Goal: Task Accomplishment & Management: Use online tool/utility

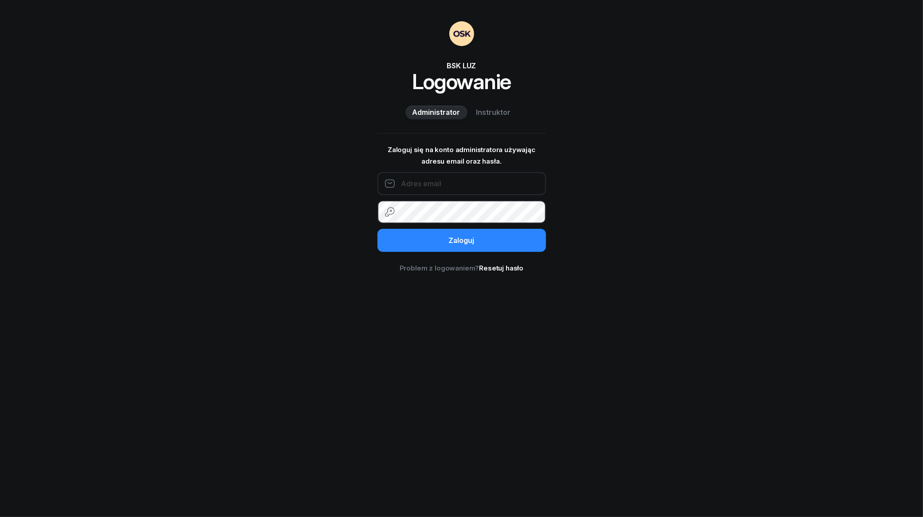
click at [496, 187] on input "email" at bounding box center [461, 183] width 169 height 23
type input "[EMAIL_ADDRESS][DOMAIN_NAME]"
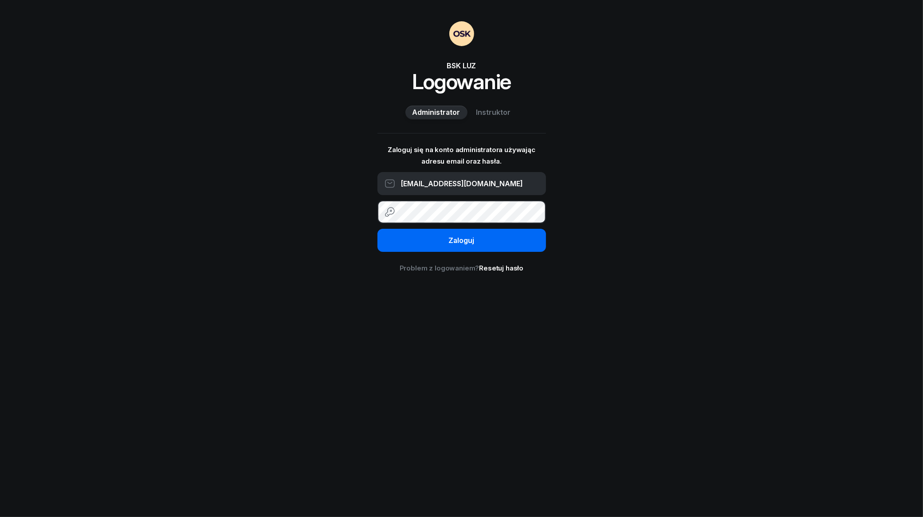
click at [489, 236] on button "Zaloguj" at bounding box center [461, 240] width 169 height 23
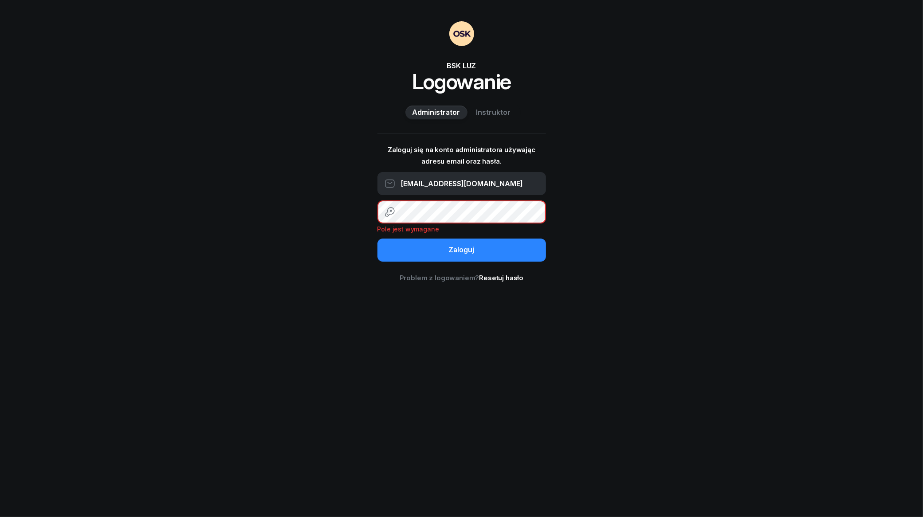
click at [630, 115] on div "BSK LUZ Logowanie Administrator Instruktor Zaloguj się na konto administratora …" at bounding box center [461, 258] width 923 height 517
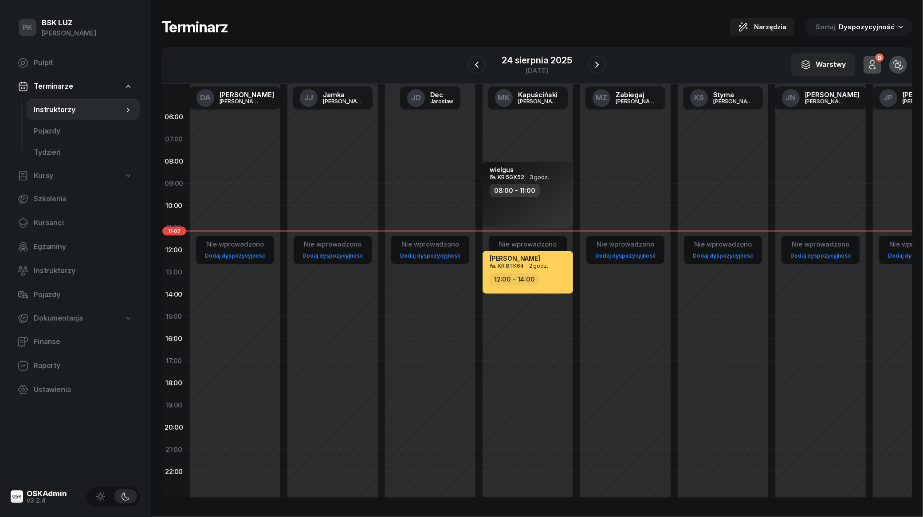
click at [41, 176] on span "Kursy" at bounding box center [44, 176] width 20 height 12
select select
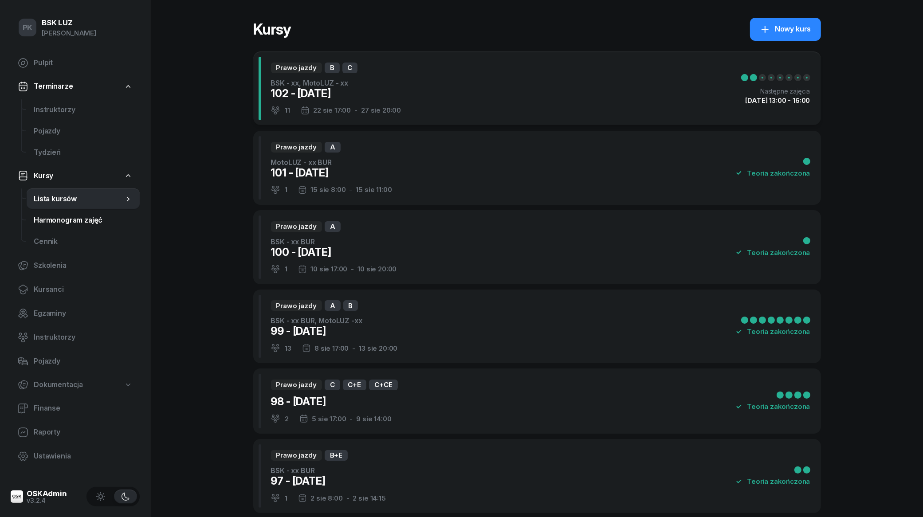
click at [56, 213] on link "Harmonogram zajęć" at bounding box center [83, 220] width 113 height 21
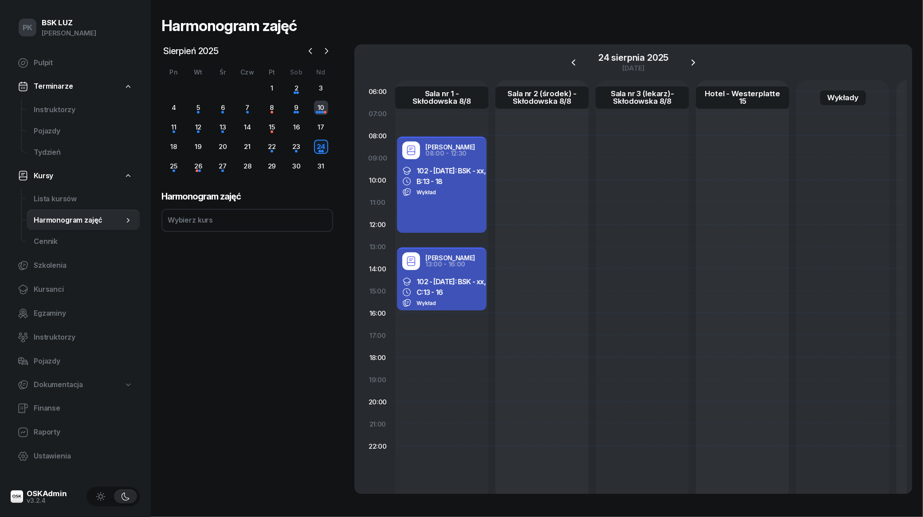
click at [322, 106] on div "10" at bounding box center [321, 108] width 14 height 14
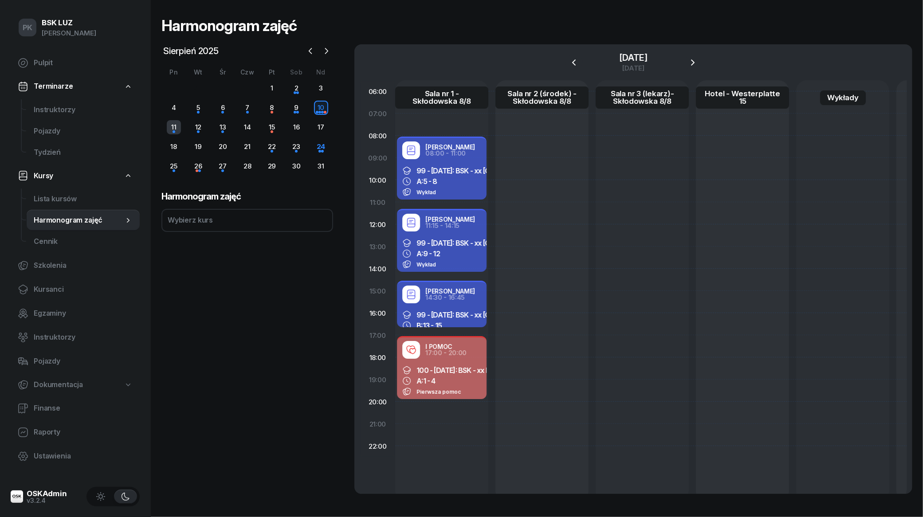
click at [172, 124] on div "11" at bounding box center [174, 127] width 14 height 14
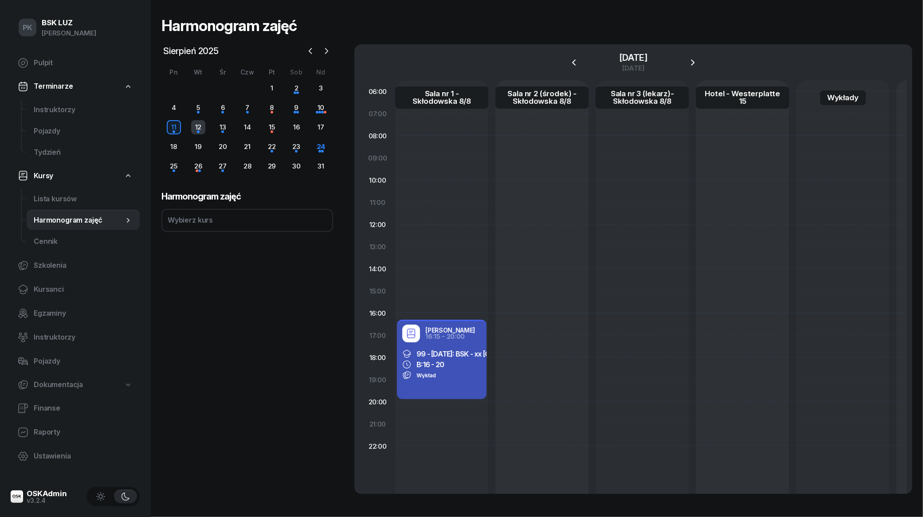
click at [196, 126] on div "12" at bounding box center [198, 127] width 14 height 14
click at [217, 127] on div "13" at bounding box center [223, 127] width 14 height 14
click at [277, 146] on div "22" at bounding box center [272, 147] width 14 height 14
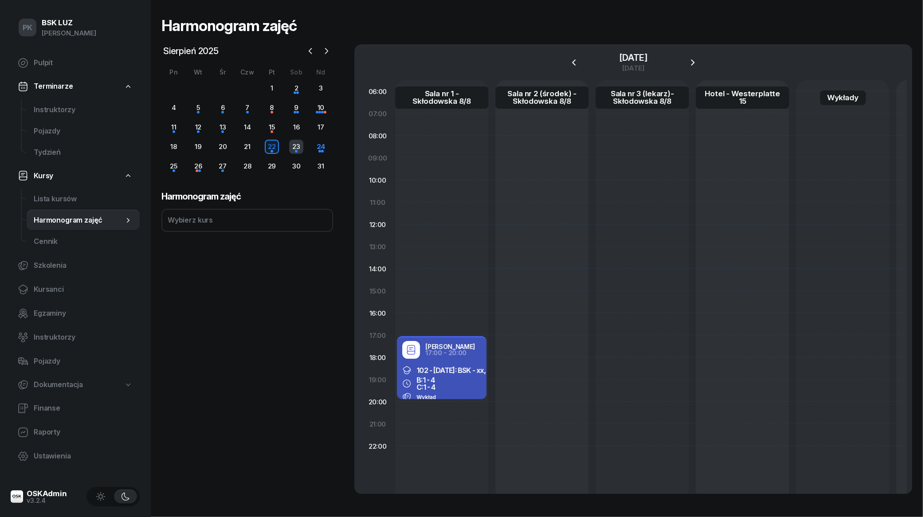
click at [296, 150] on div "23" at bounding box center [296, 147] width 14 height 14
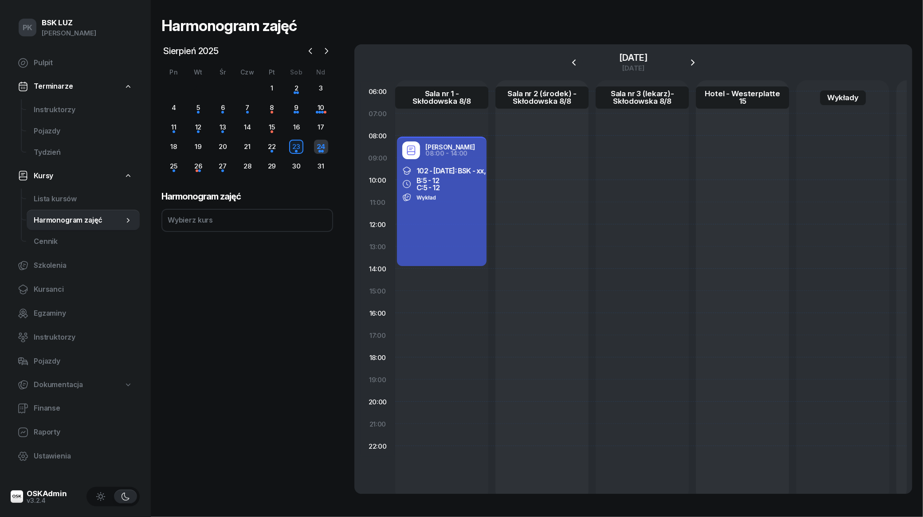
click at [318, 148] on div "24" at bounding box center [321, 147] width 14 height 14
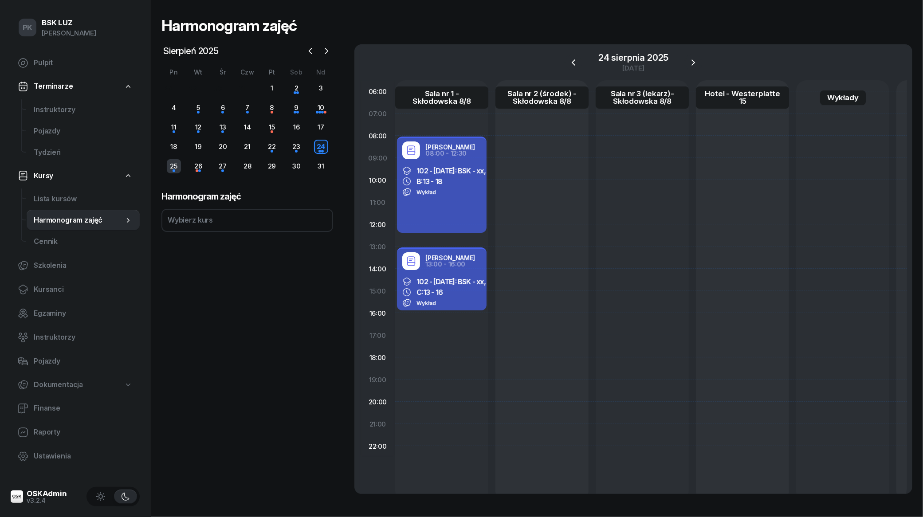
click at [175, 167] on div "25" at bounding box center [174, 166] width 14 height 14
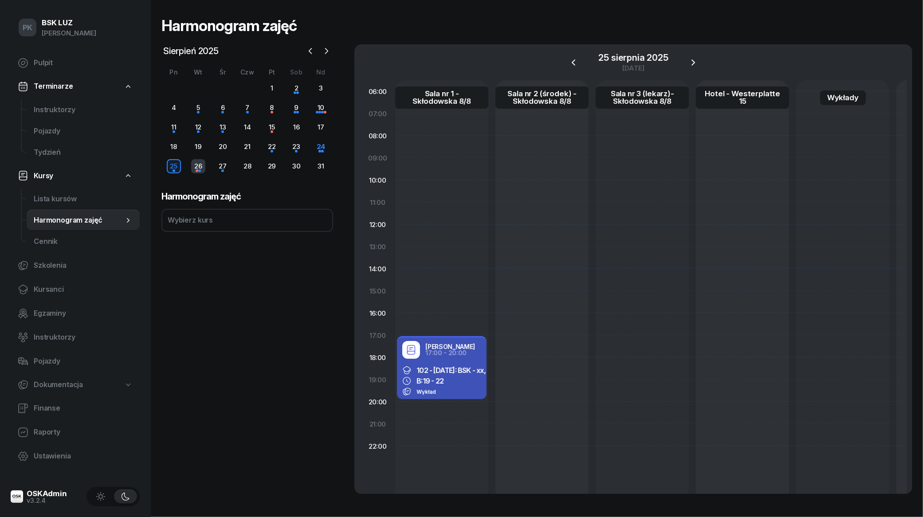
click at [194, 166] on div "26" at bounding box center [198, 166] width 14 height 14
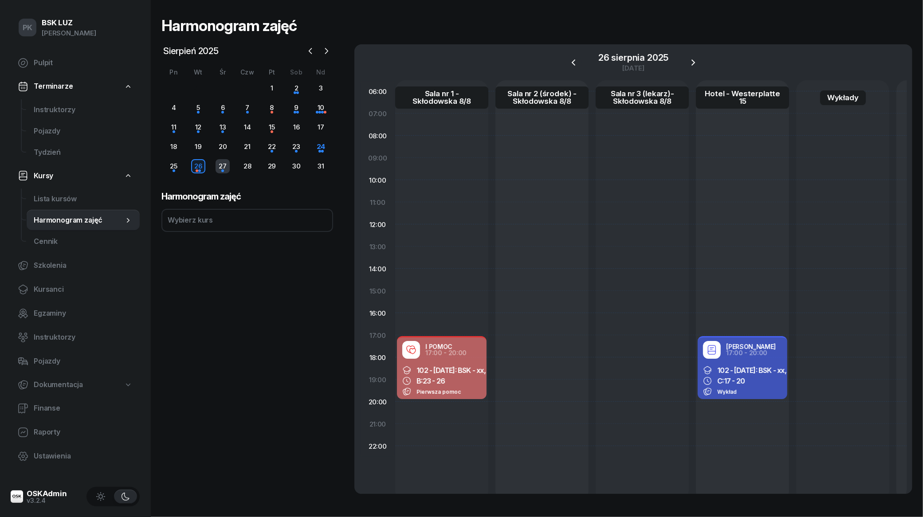
click at [227, 167] on div "27" at bounding box center [223, 166] width 14 height 14
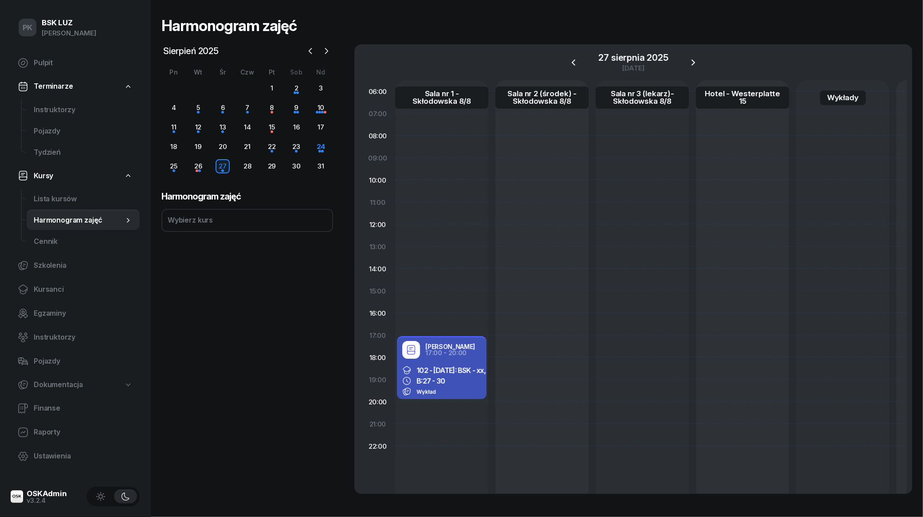
click at [251, 224] on div "Wybierz kurs" at bounding box center [247, 220] width 172 height 23
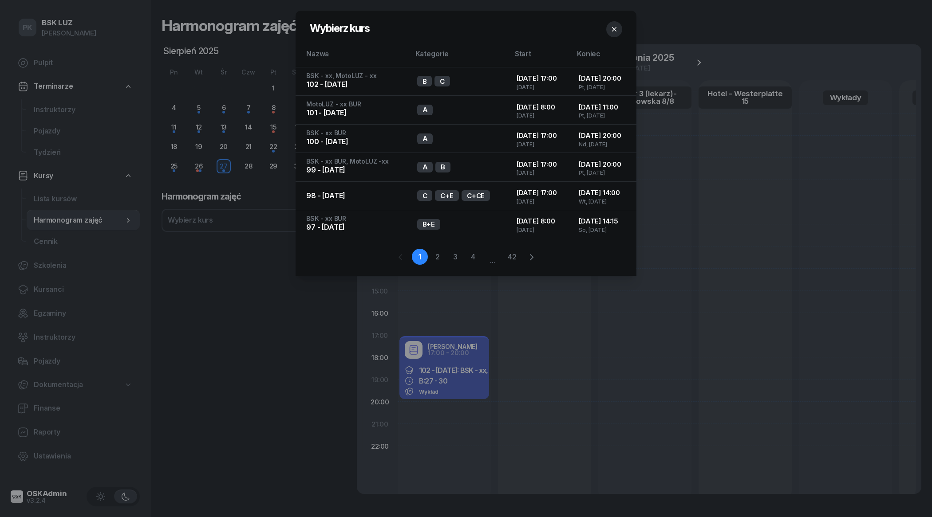
click at [256, 299] on div at bounding box center [466, 258] width 932 height 517
